Goal: Find specific page/section: Find specific page/section

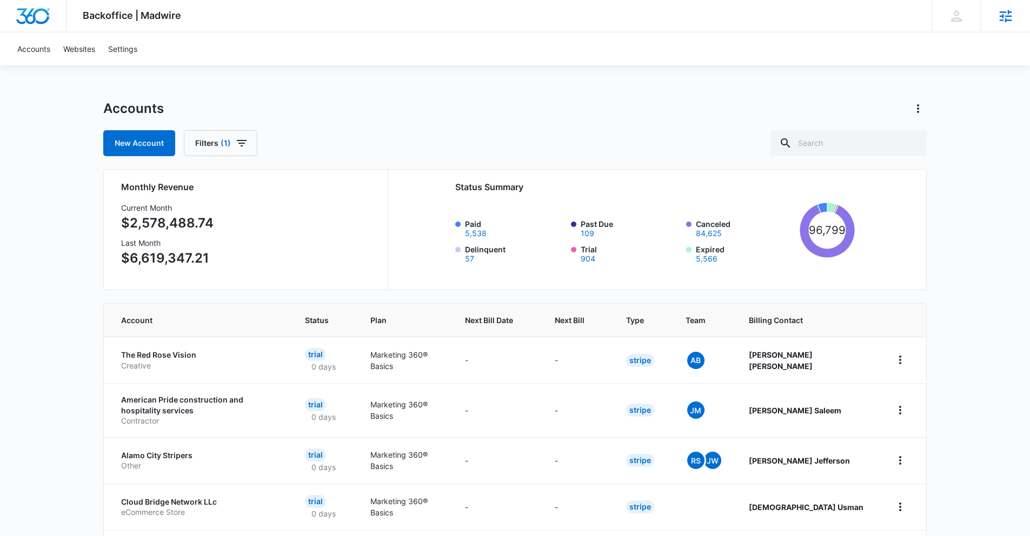
click at [998, 23] on icon at bounding box center [1006, 16] width 16 height 16
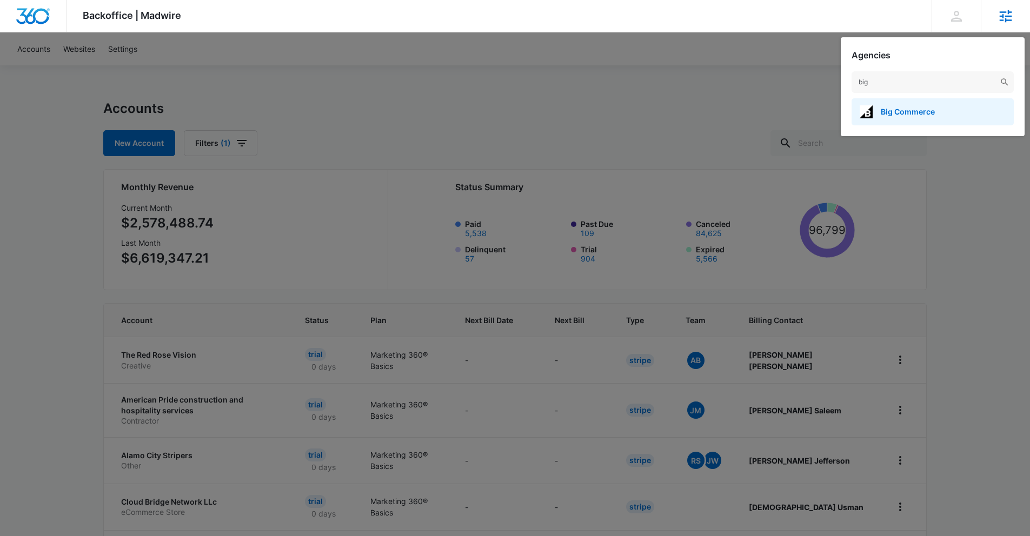
type input "big"
click at [922, 114] on span "Big Commerce" at bounding box center [908, 111] width 54 height 9
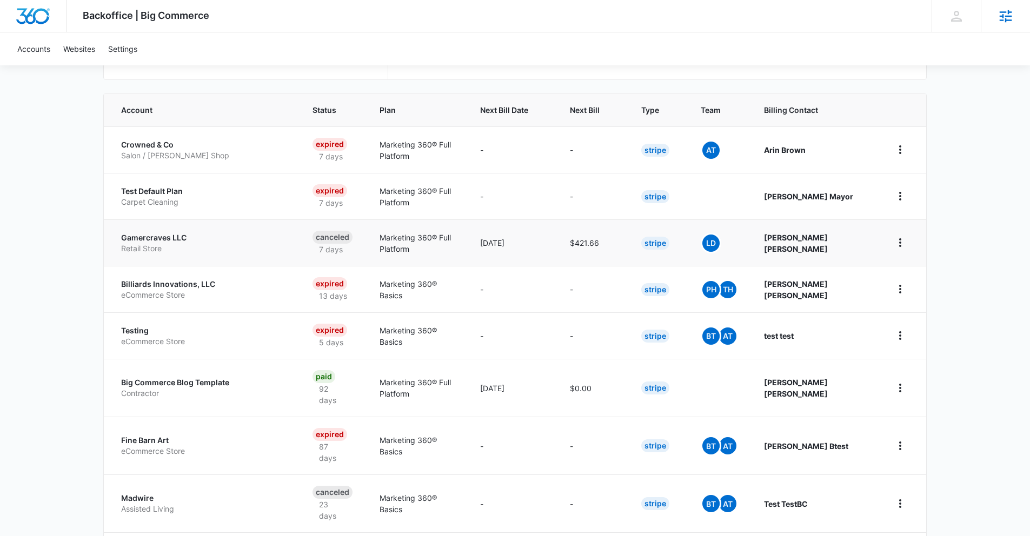
scroll to position [212, 0]
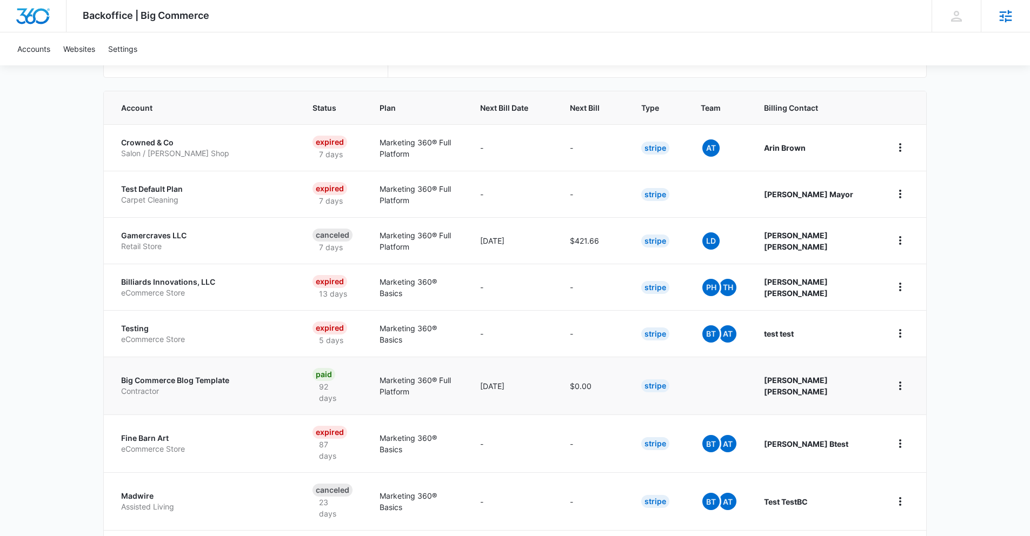
click at [191, 380] on p "Big Commerce Blog Template" at bounding box center [203, 380] width 165 height 11
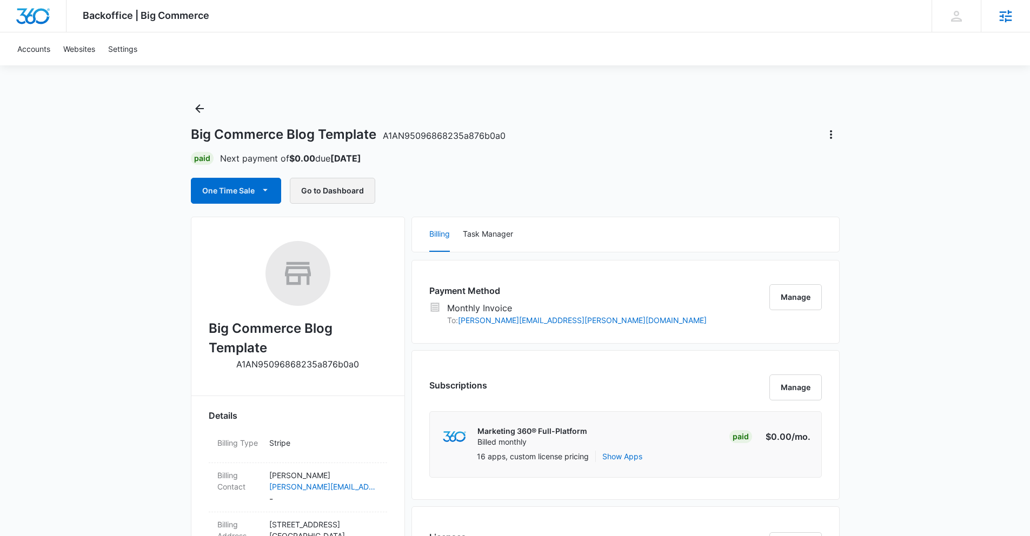
click at [333, 188] on button "Go to Dashboard" at bounding box center [332, 191] width 85 height 26
